Goal: Transaction & Acquisition: Obtain resource

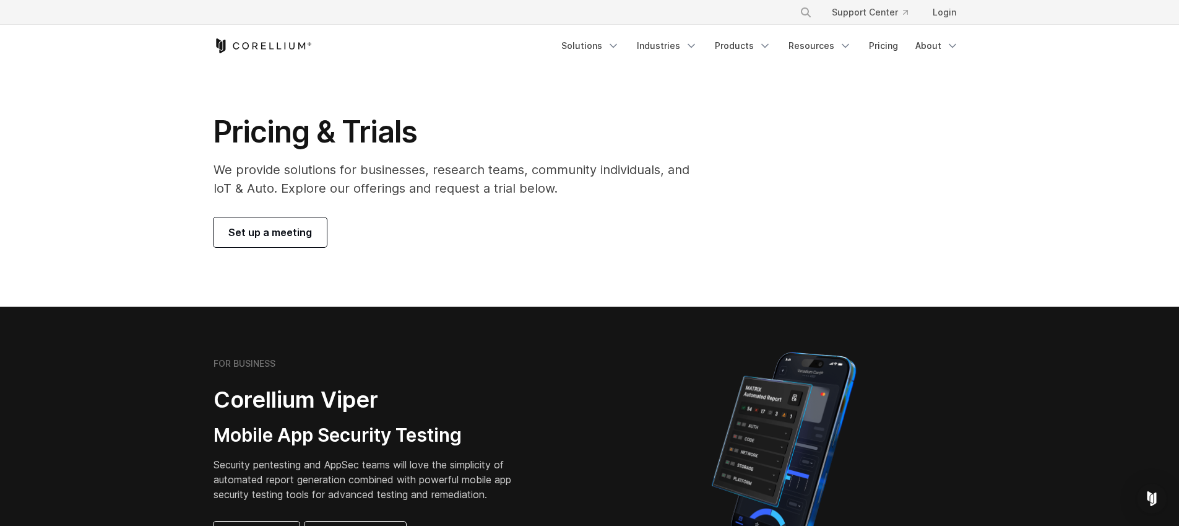
scroll to position [4, 0]
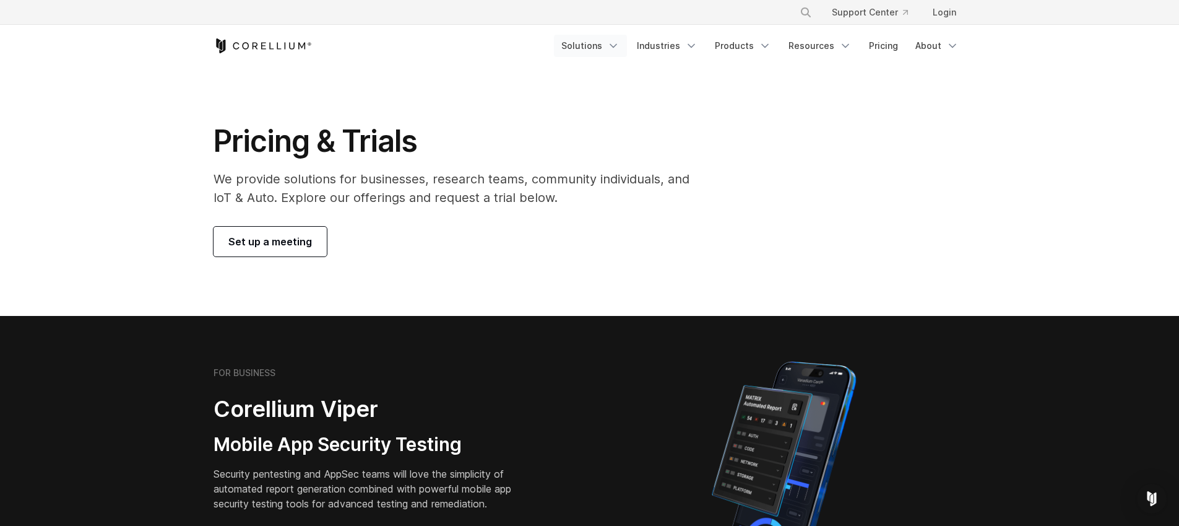
click at [620, 49] on icon "Navigation Menu" at bounding box center [613, 46] width 12 height 12
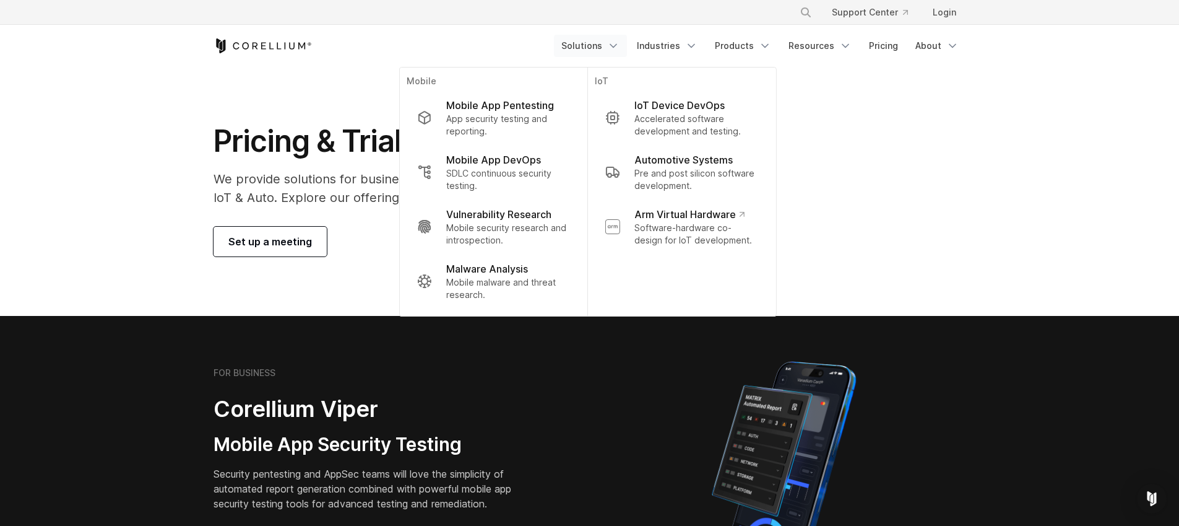
click at [620, 51] on icon "Navigation Menu" at bounding box center [613, 46] width 12 height 12
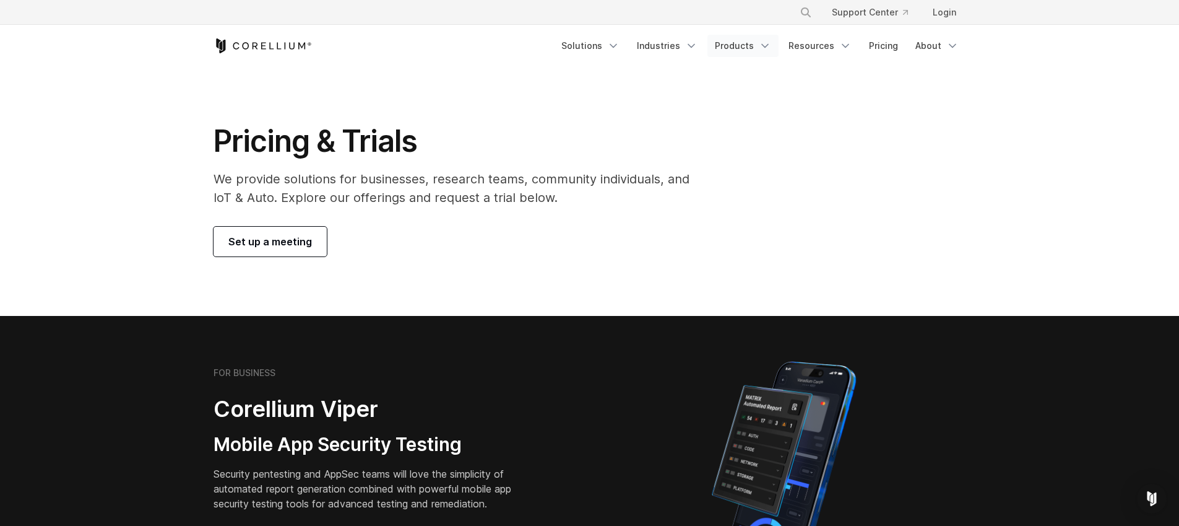
click at [754, 49] on link "Products" at bounding box center [743, 46] width 71 height 22
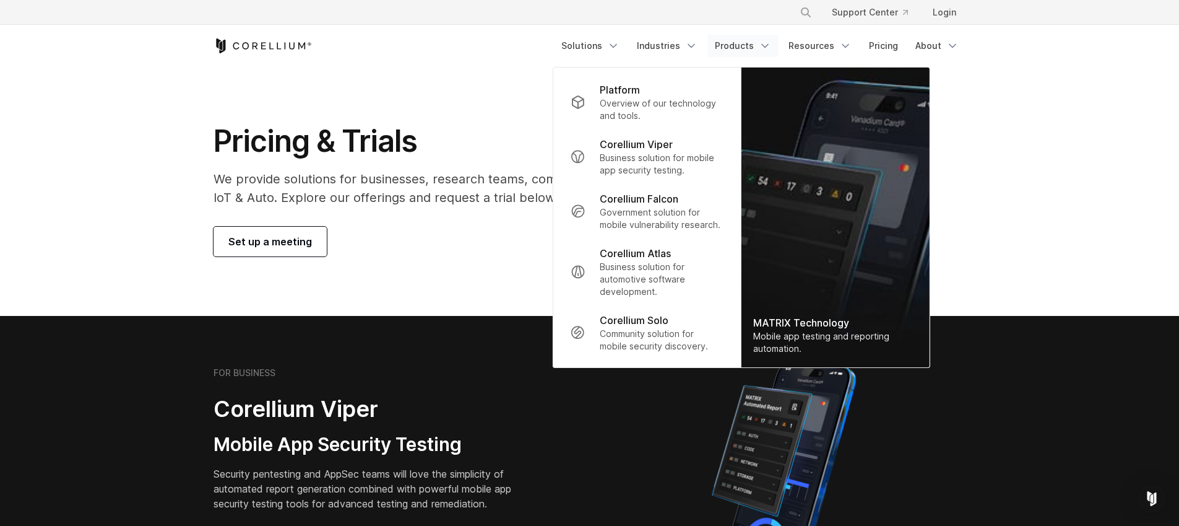
click at [754, 49] on link "Products" at bounding box center [743, 46] width 71 height 22
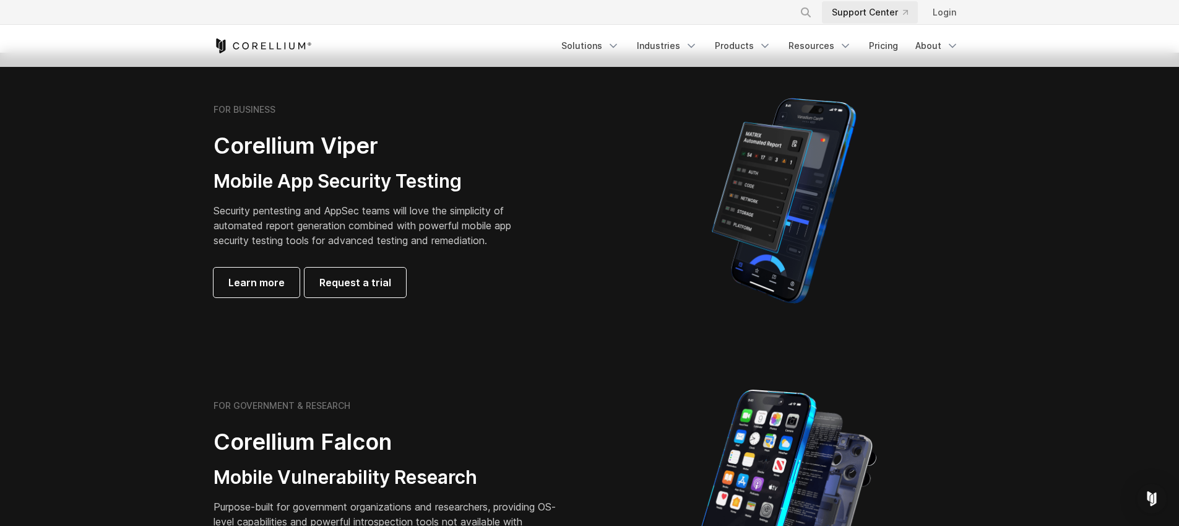
scroll to position [123, 0]
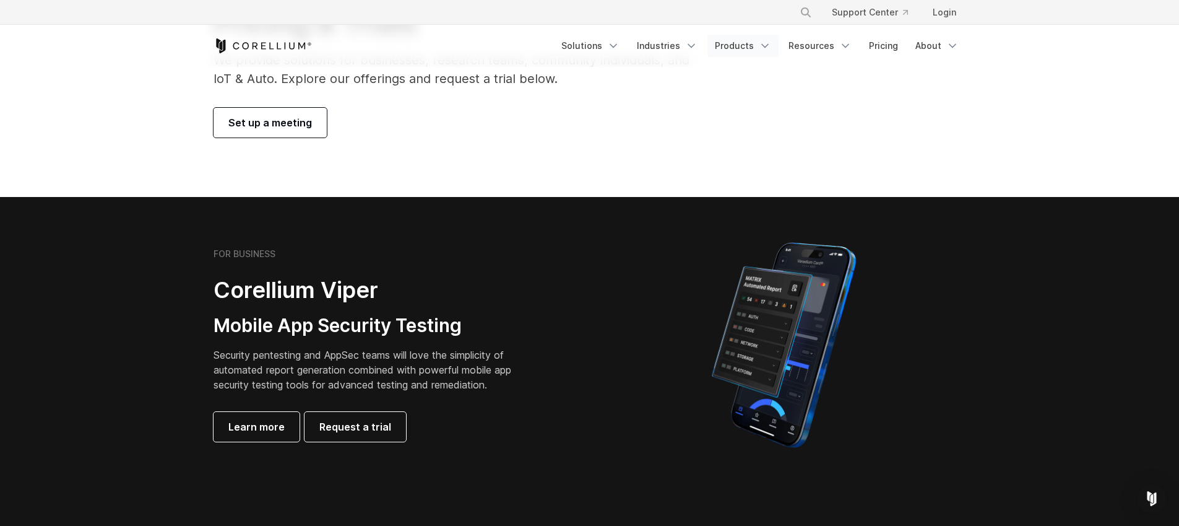
click at [756, 51] on link "Products" at bounding box center [743, 46] width 71 height 22
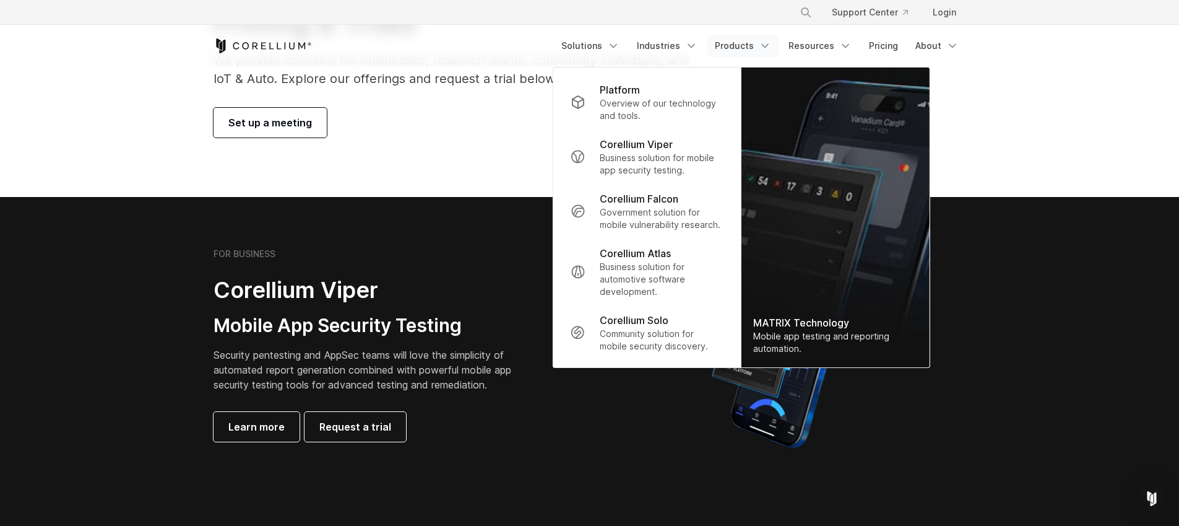
click at [105, 258] on section "FOR BUSINESS Corellium Viper Mobile App Security Testing Security pentesting an…" at bounding box center [589, 345] width 1179 height 296
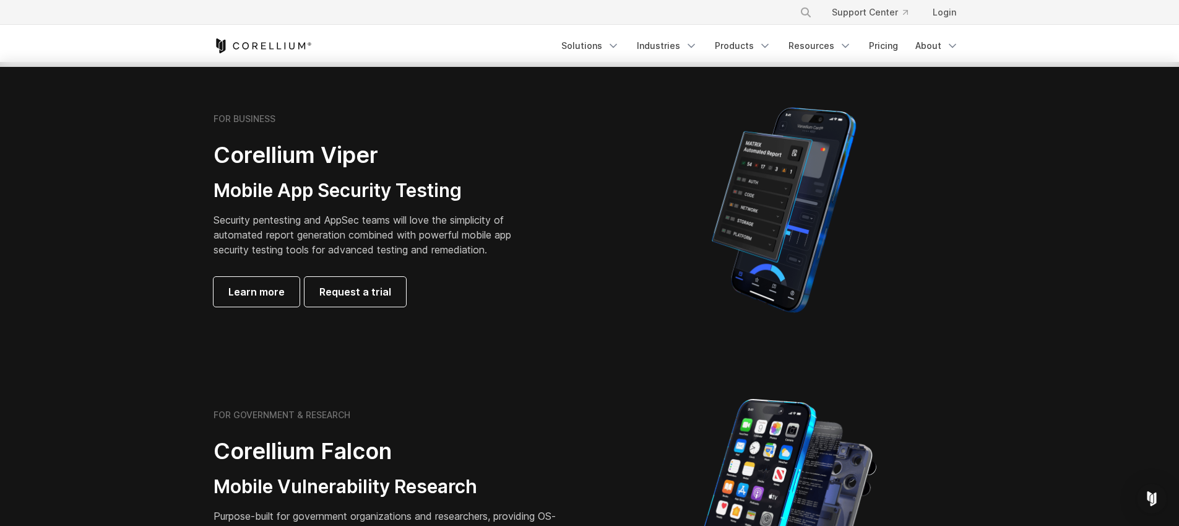
scroll to position [0, 0]
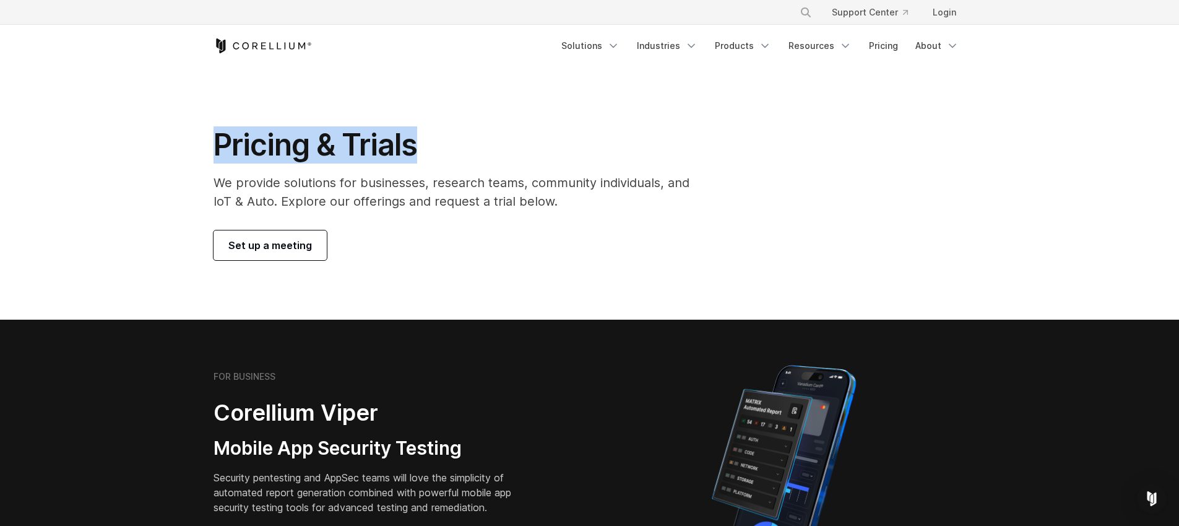
drag, startPoint x: 435, startPoint y: 147, endPoint x: 215, endPoint y: 152, distance: 219.8
click at [215, 152] on h1 "Pricing & Trials" at bounding box center [460, 144] width 493 height 37
copy h1 "Pricing & Trials"
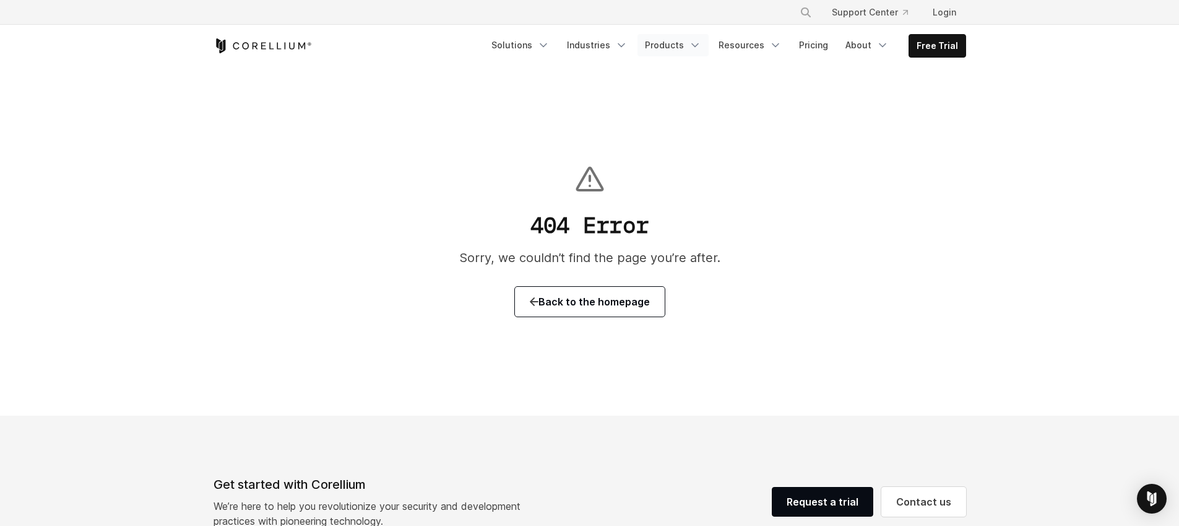
click at [657, 46] on link "Products" at bounding box center [673, 45] width 71 height 22
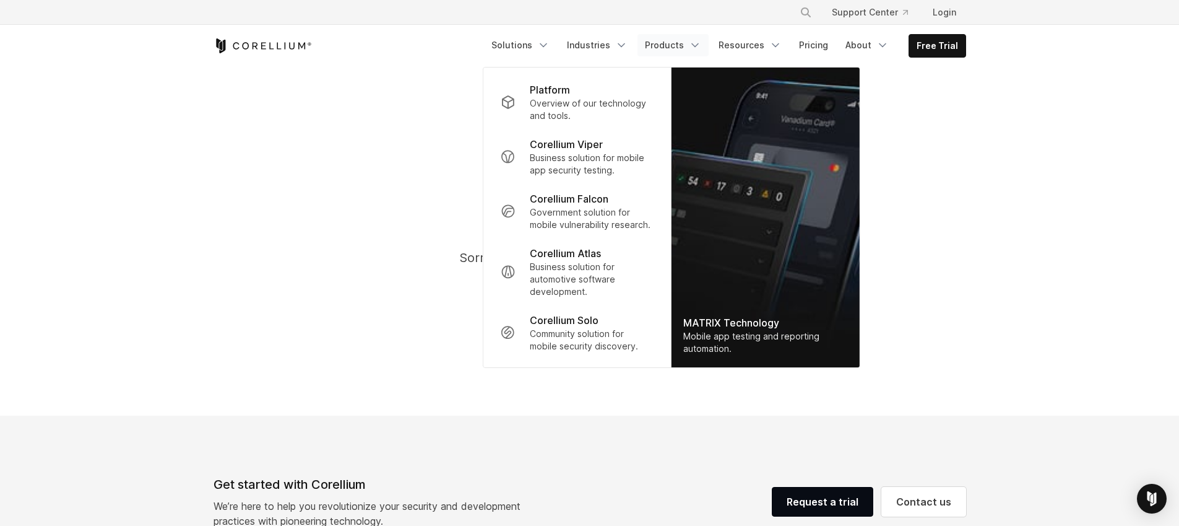
click at [362, 274] on div "404 Error Sorry, we couldn’t find the page you’re after. Back to the homepage" at bounding box center [589, 241] width 1179 height 349
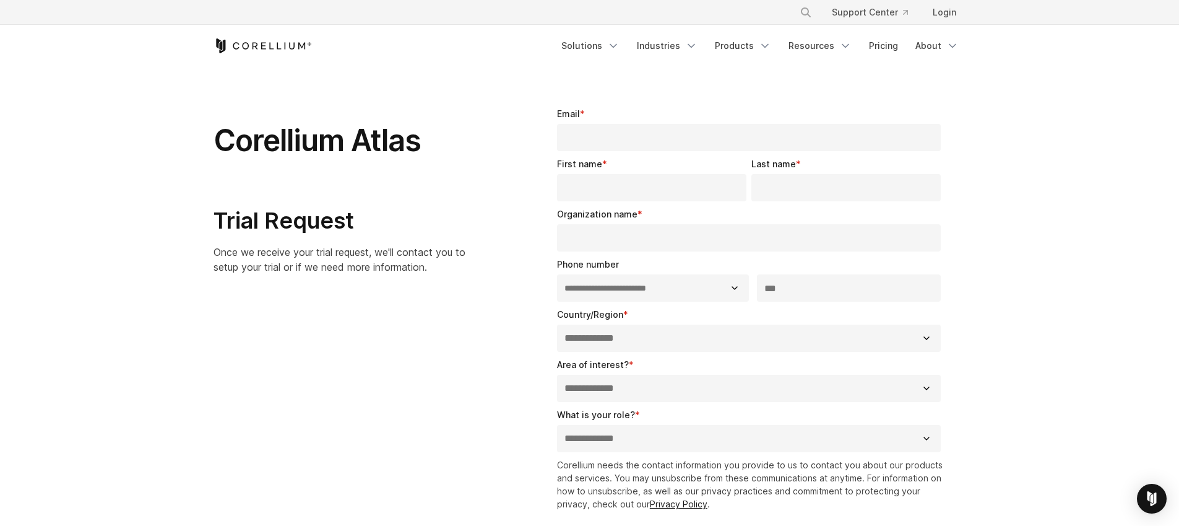
select select "**"
click at [889, 48] on link "Pricing" at bounding box center [884, 46] width 44 height 22
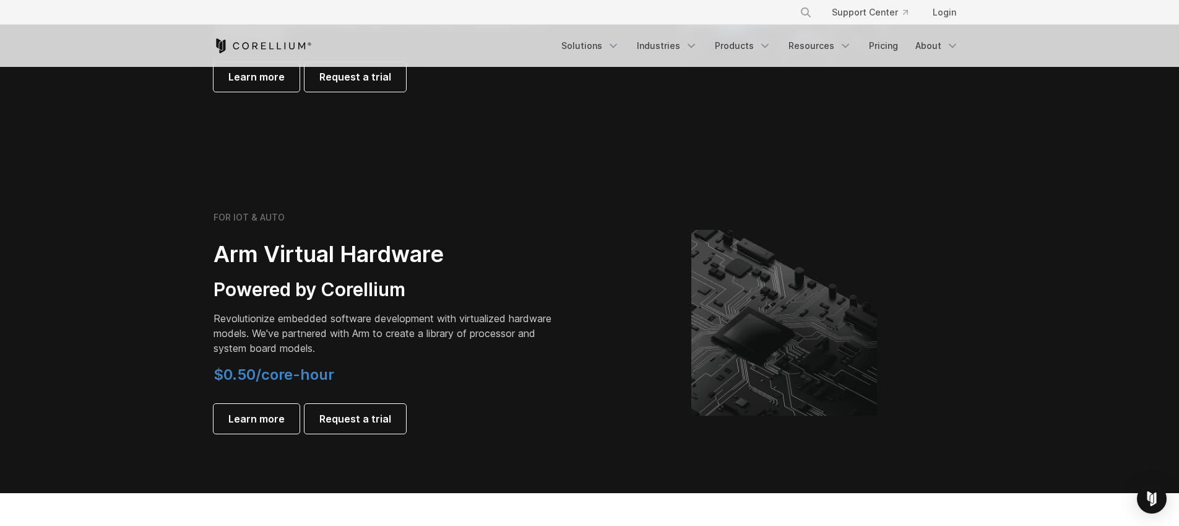
scroll to position [1195, 0]
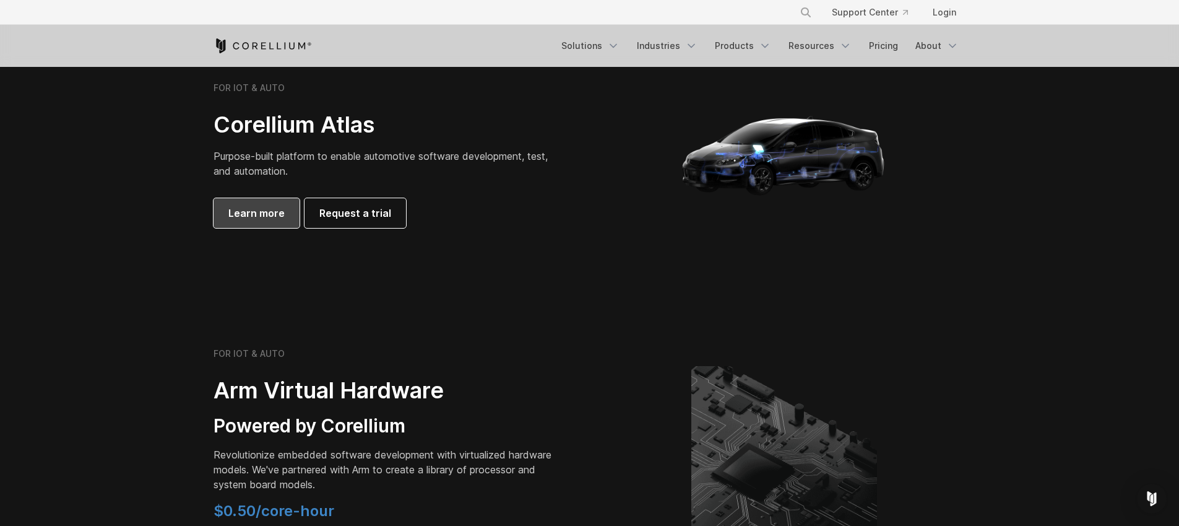
click at [271, 207] on span "Learn more" at bounding box center [256, 213] width 56 height 15
